Goal: Check status: Check status

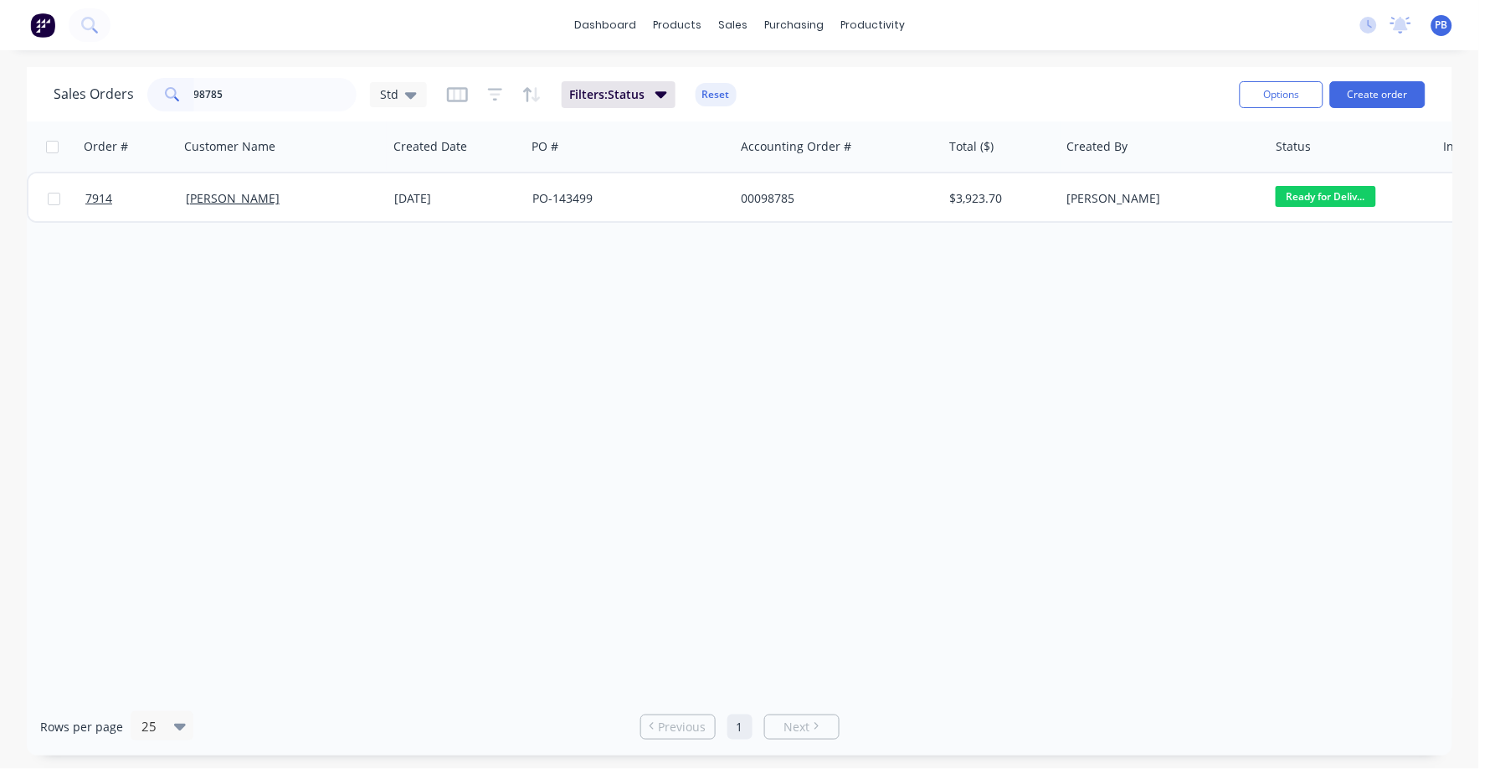
click at [162, 84] on div "98785" at bounding box center [251, 94] width 209 height 33
click at [256, 100] on input "98785" at bounding box center [275, 94] width 163 height 33
type input "bigweld"
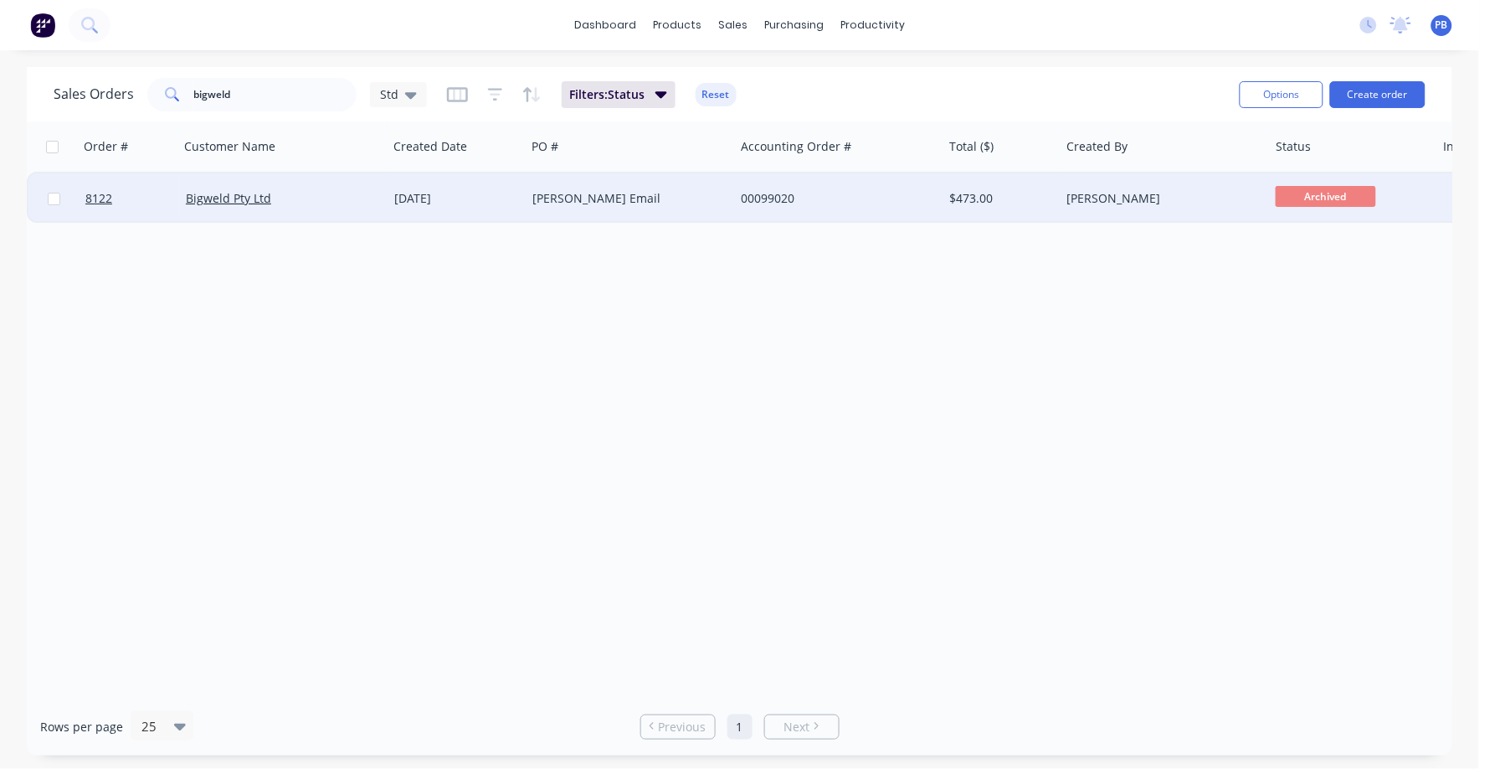
click at [561, 192] on div "[PERSON_NAME] Email" at bounding box center [626, 198] width 186 height 17
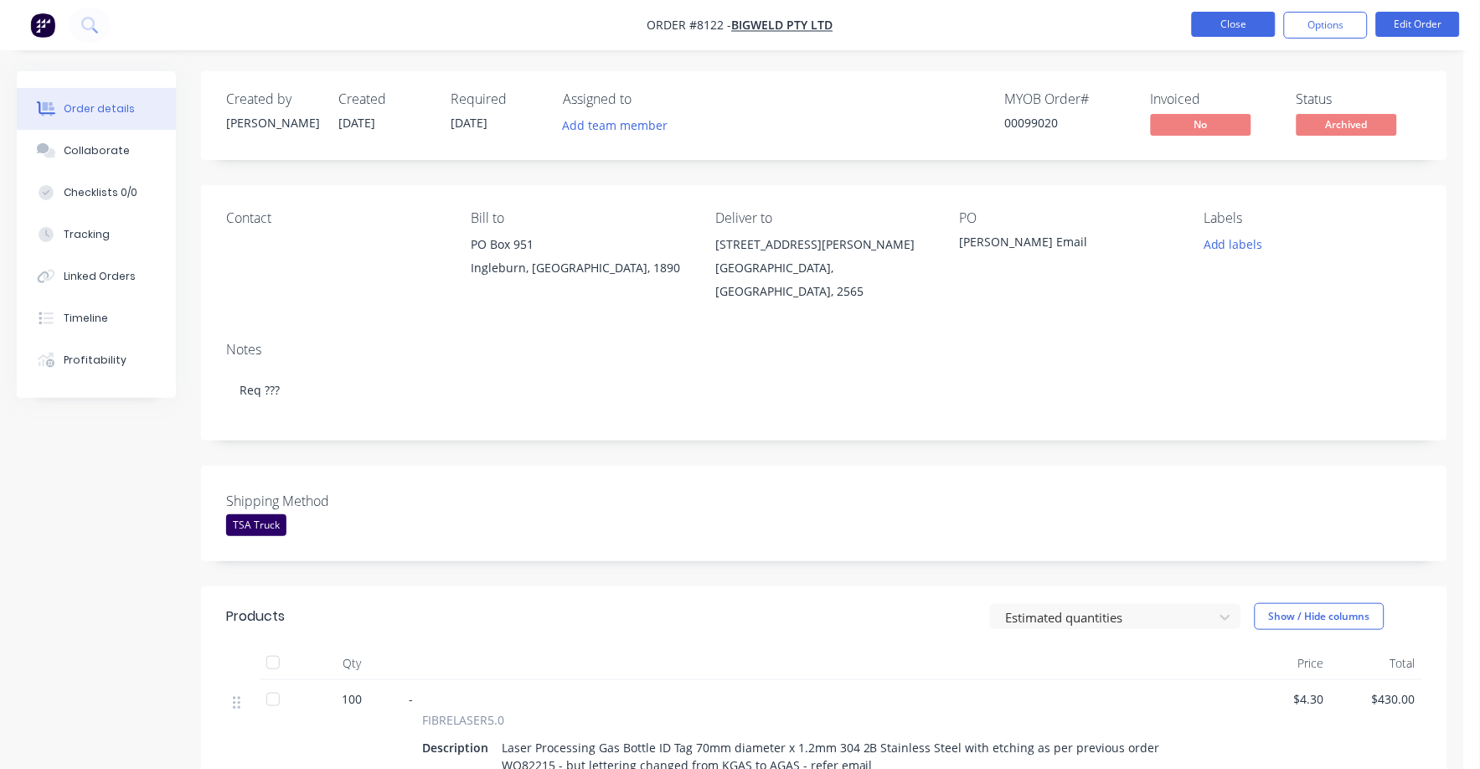
click at [1231, 13] on button "Close" at bounding box center [1234, 24] width 84 height 25
